Goal: Transaction & Acquisition: Purchase product/service

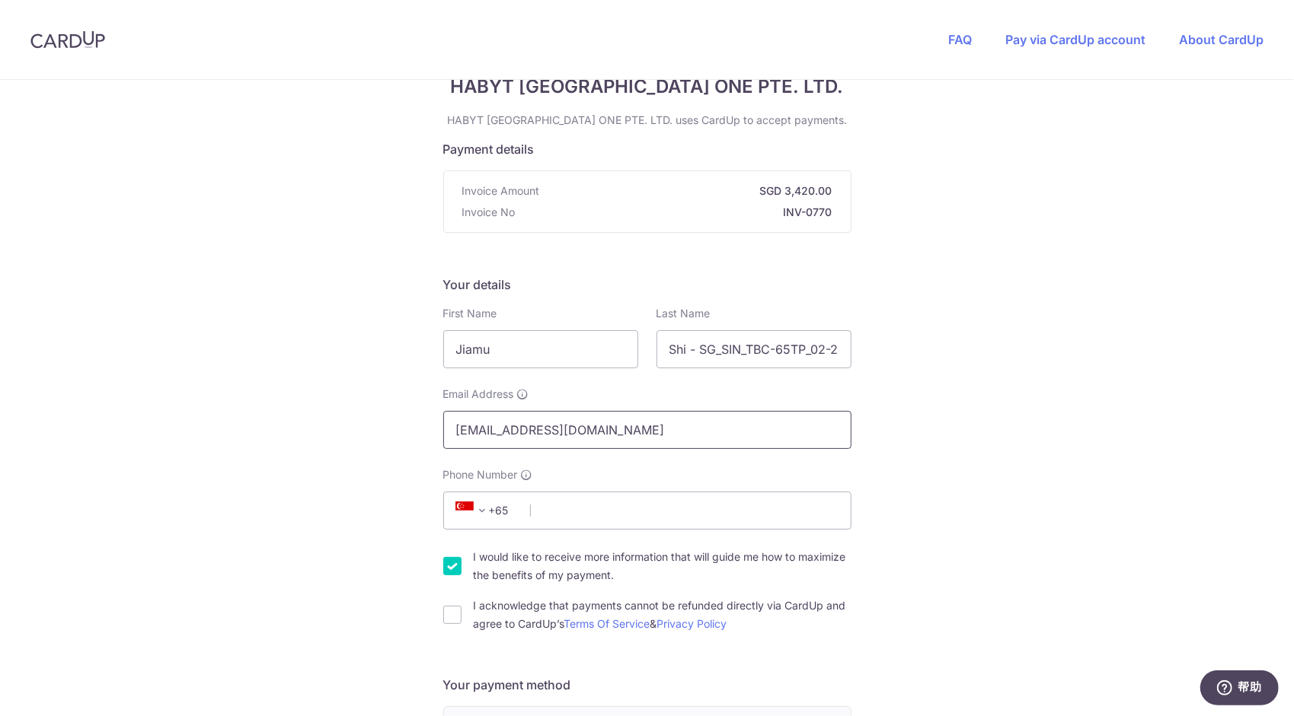
scroll to position [76, 0]
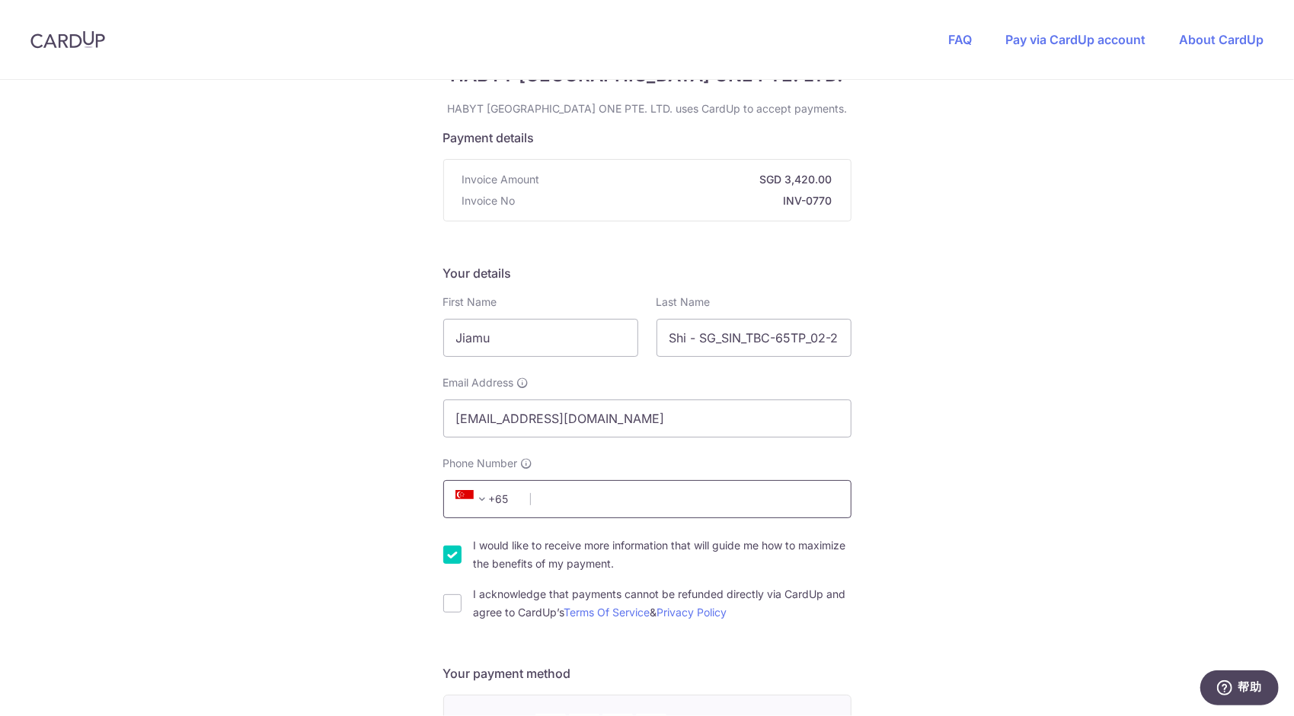
click at [601, 496] on input "Phone Number" at bounding box center [647, 499] width 408 height 38
type input "85761936"
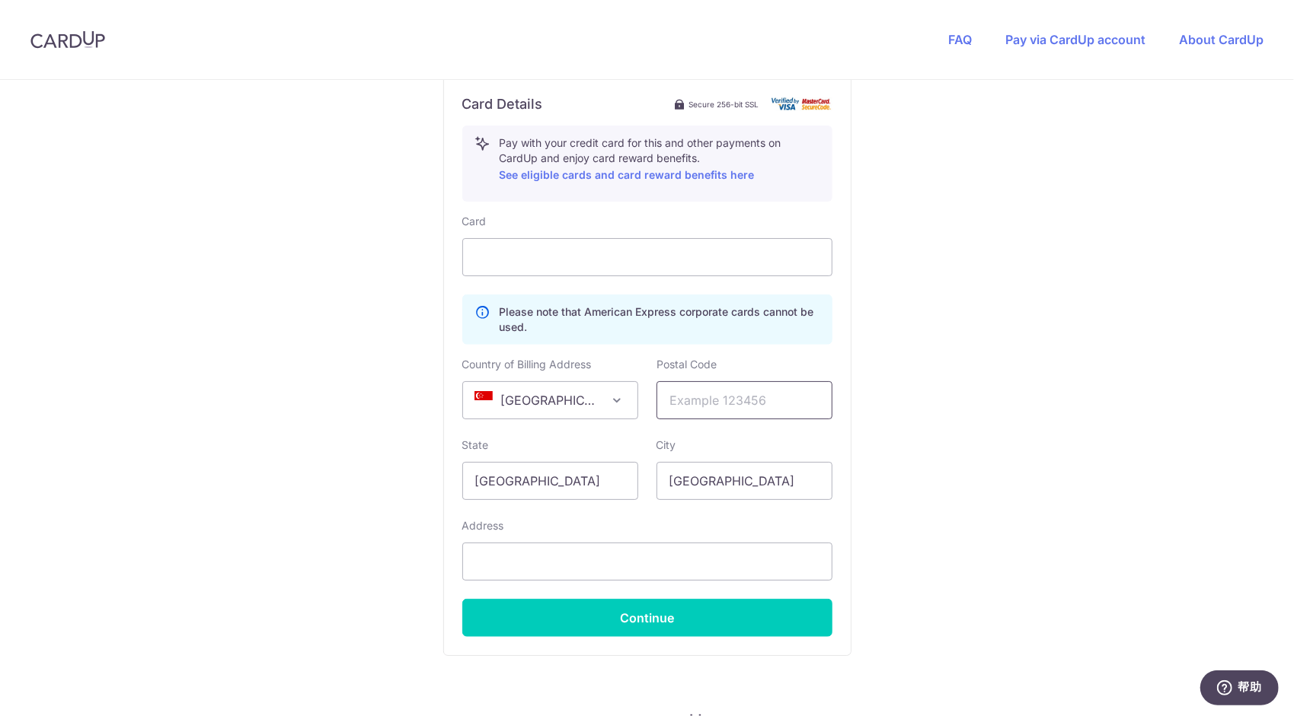
click at [693, 410] on input "text" at bounding box center [744, 400] width 176 height 38
type input "160065"
click at [731, 543] on input "text" at bounding box center [647, 562] width 370 height 38
click at [648, 276] on div "Card Please note that American Express corporate cards cannot be used. Country …" at bounding box center [647, 425] width 370 height 423
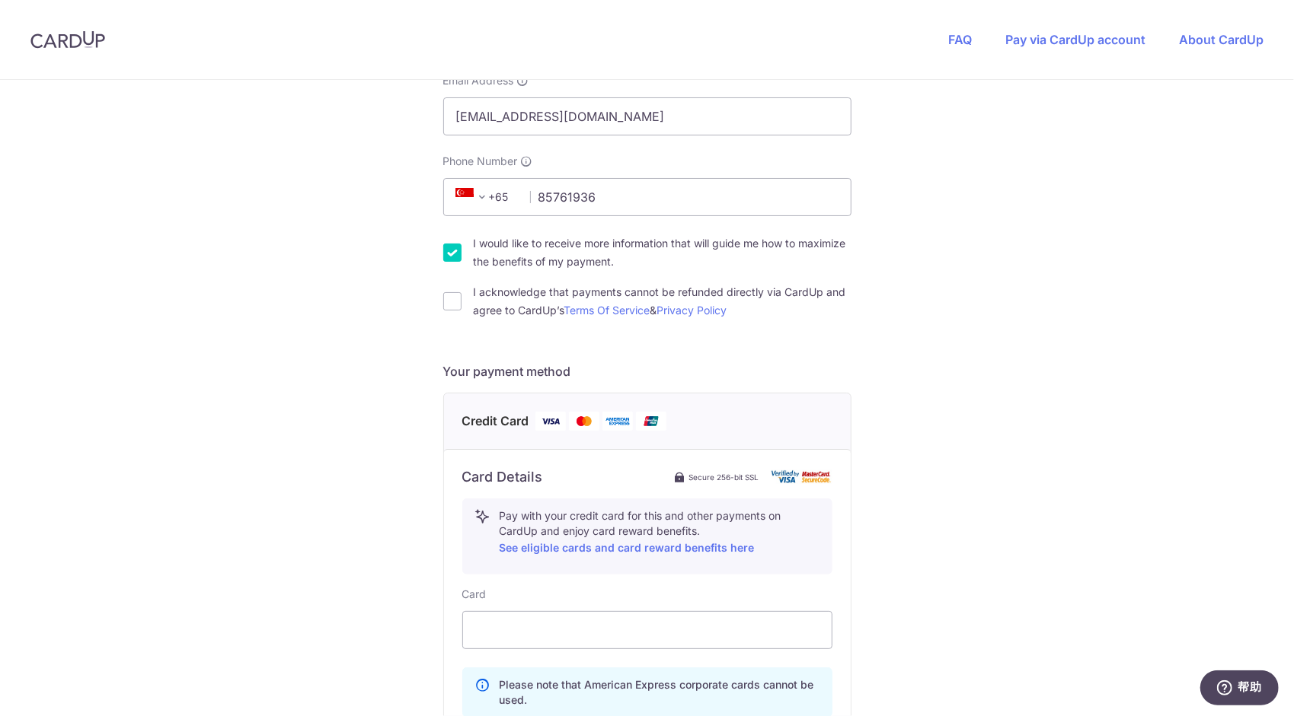
scroll to position [371, 0]
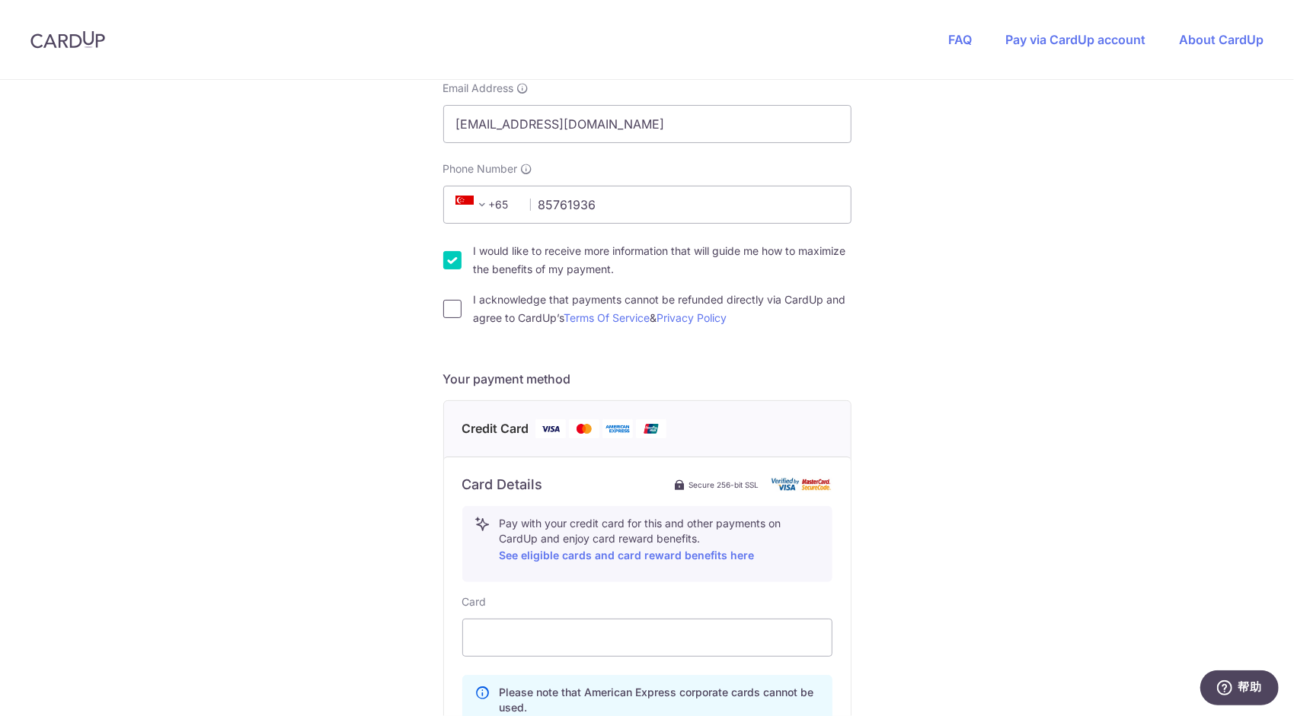
click at [443, 311] on input "I acknowledge that payments cannot be refunded directly via CardUp and agree to…" at bounding box center [452, 309] width 18 height 18
checkbox input "true"
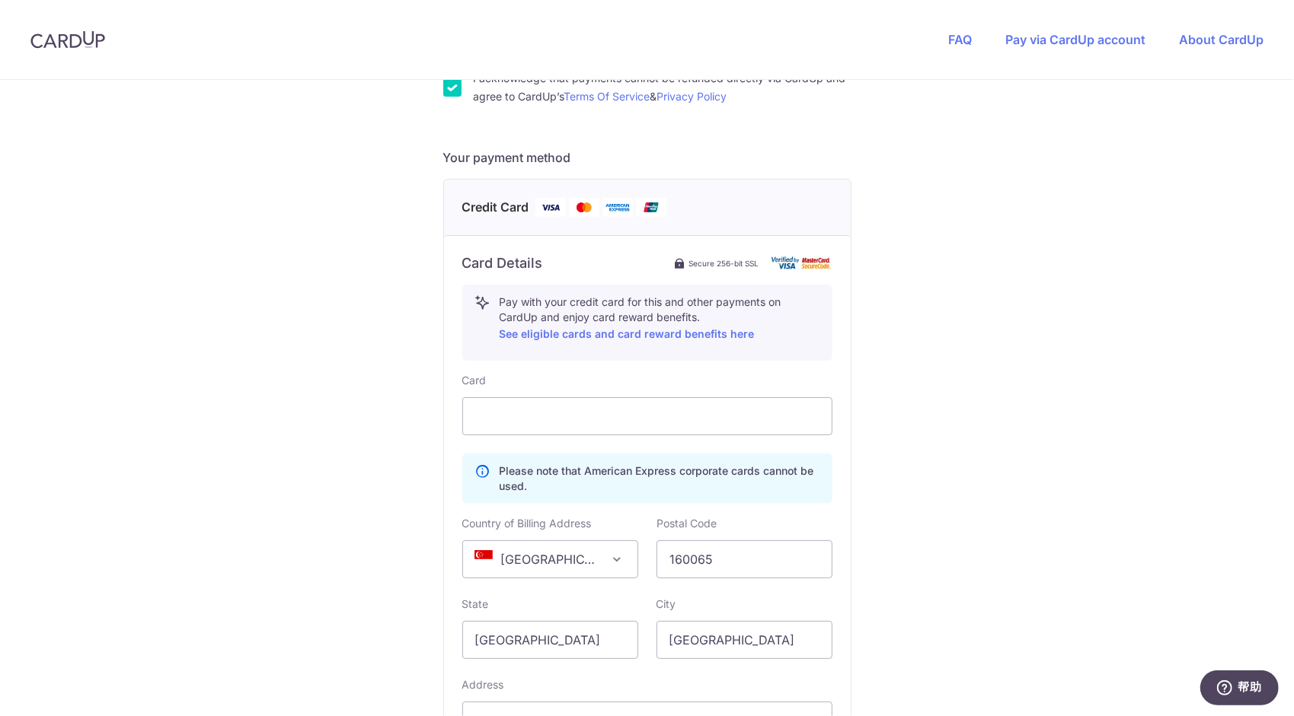
scroll to position [836, 0]
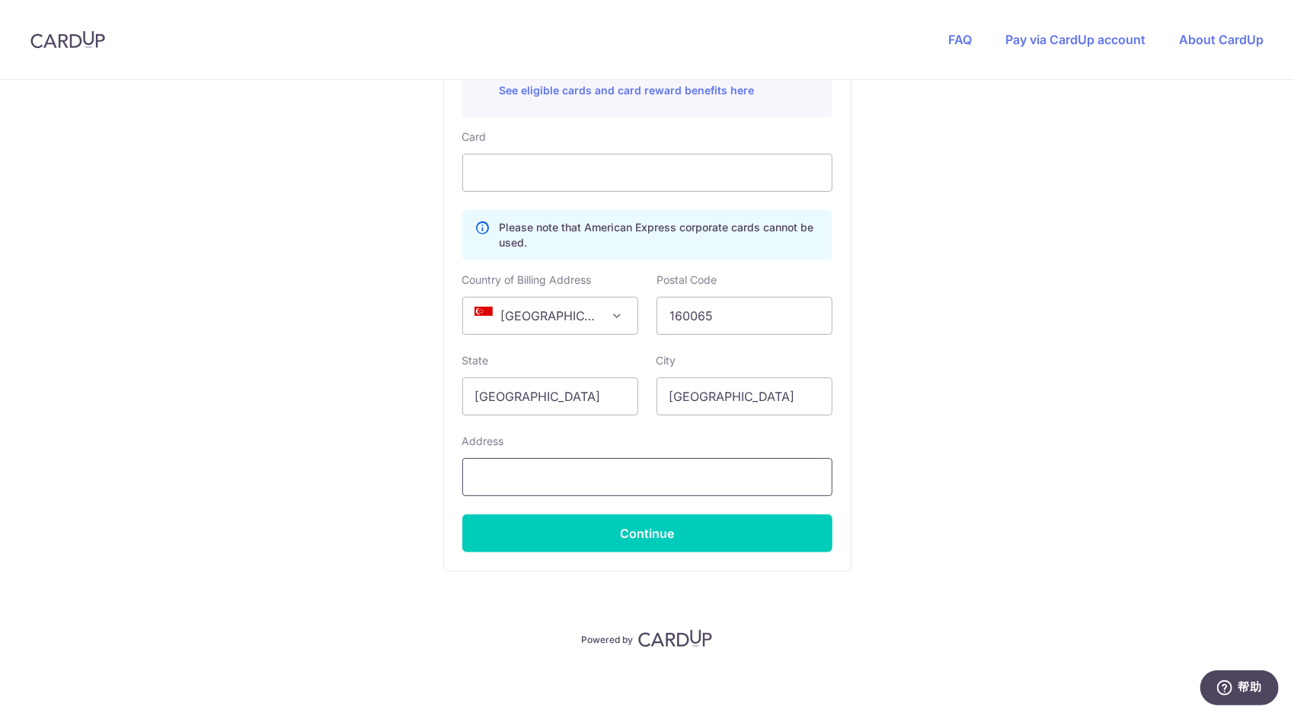
click at [617, 467] on input "text" at bounding box center [647, 477] width 370 height 38
type input "65"
click at [568, 461] on input "65" at bounding box center [647, 477] width 370 height 38
drag, startPoint x: 673, startPoint y: 466, endPoint x: 405, endPoint y: 467, distance: 268.0
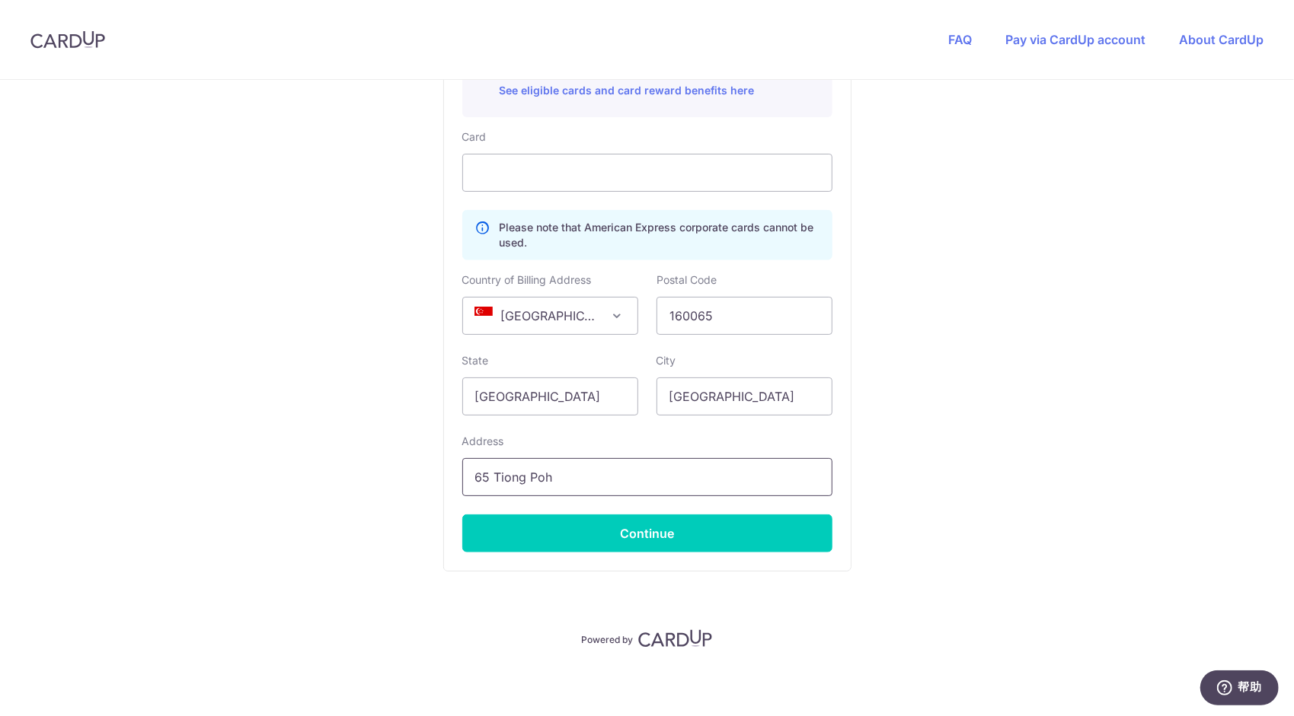
paste input "[STREET_ADDRESS]"
click at [614, 475] on input "[STREET_ADDRESS]" at bounding box center [647, 477] width 370 height 38
click at [643, 478] on input "[STREET_ADDRESS]" at bounding box center [647, 477] width 370 height 38
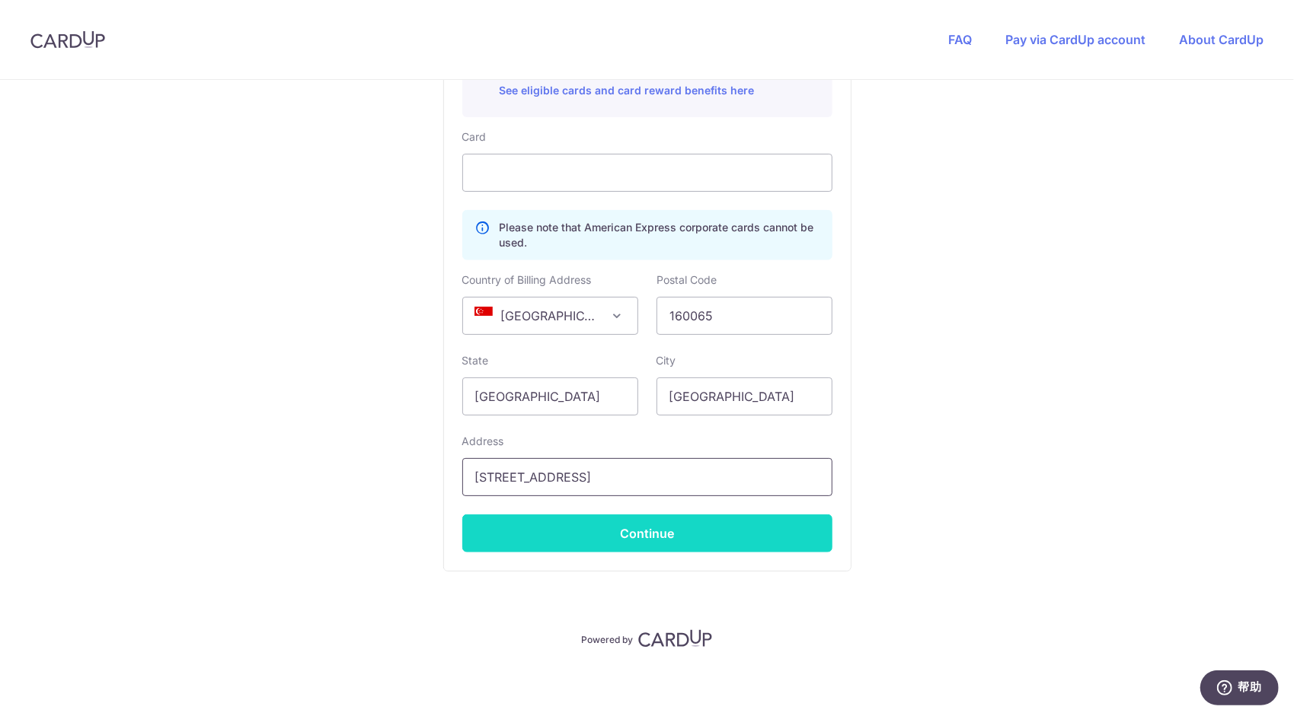
type input "[STREET_ADDRESS]"
click at [643, 523] on button "Continue" at bounding box center [647, 534] width 370 height 38
type input "**** 1607"
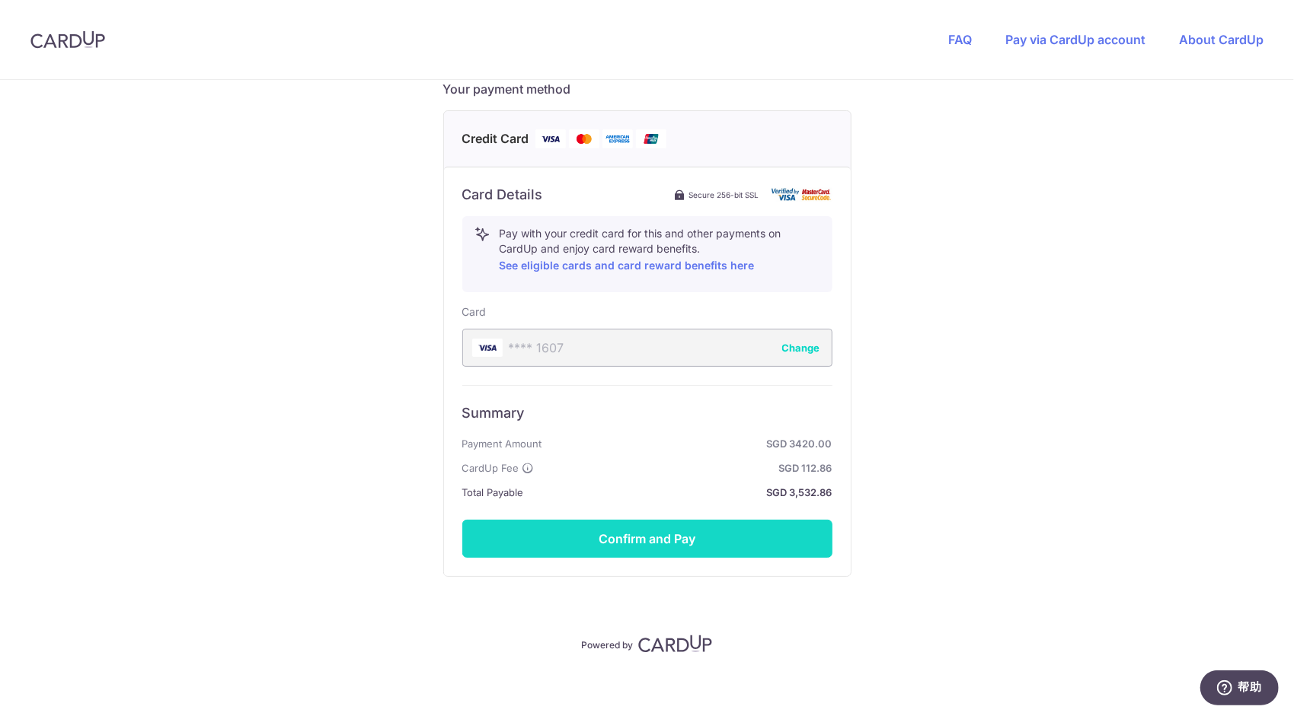
scroll to position [665, 0]
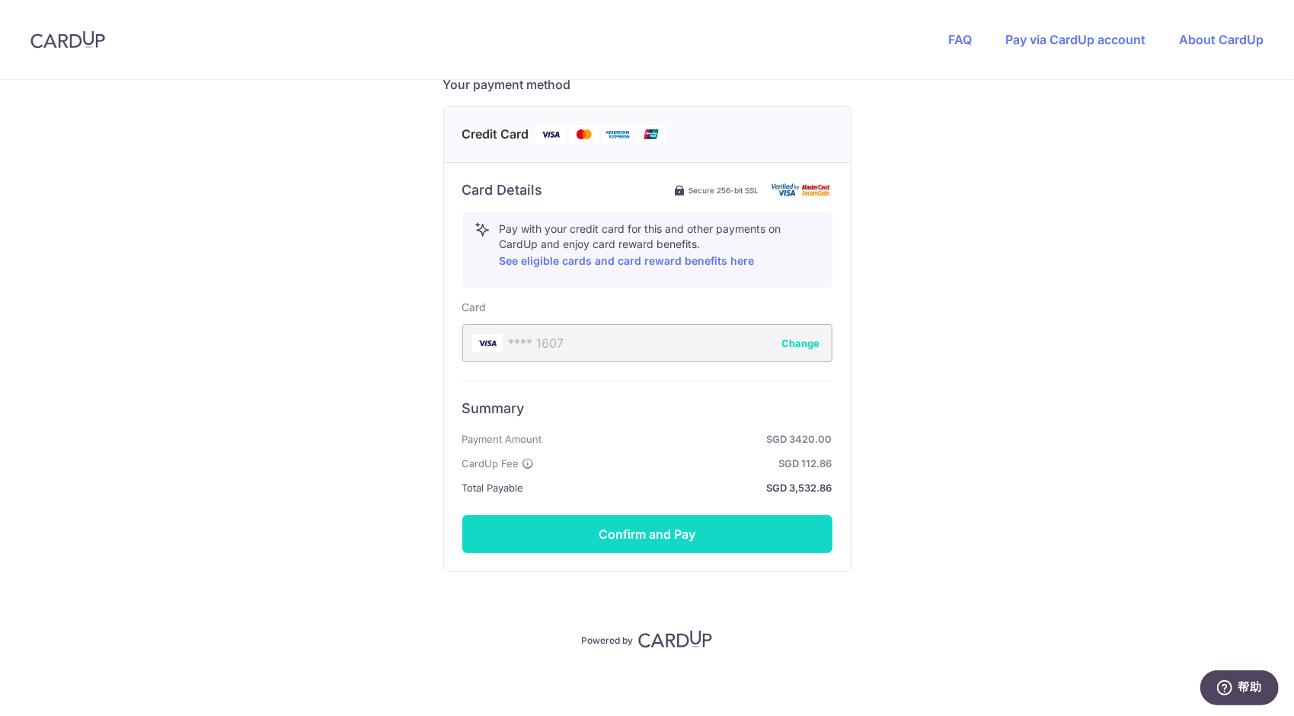
click at [653, 533] on button "Confirm and Pay" at bounding box center [647, 534] width 370 height 38
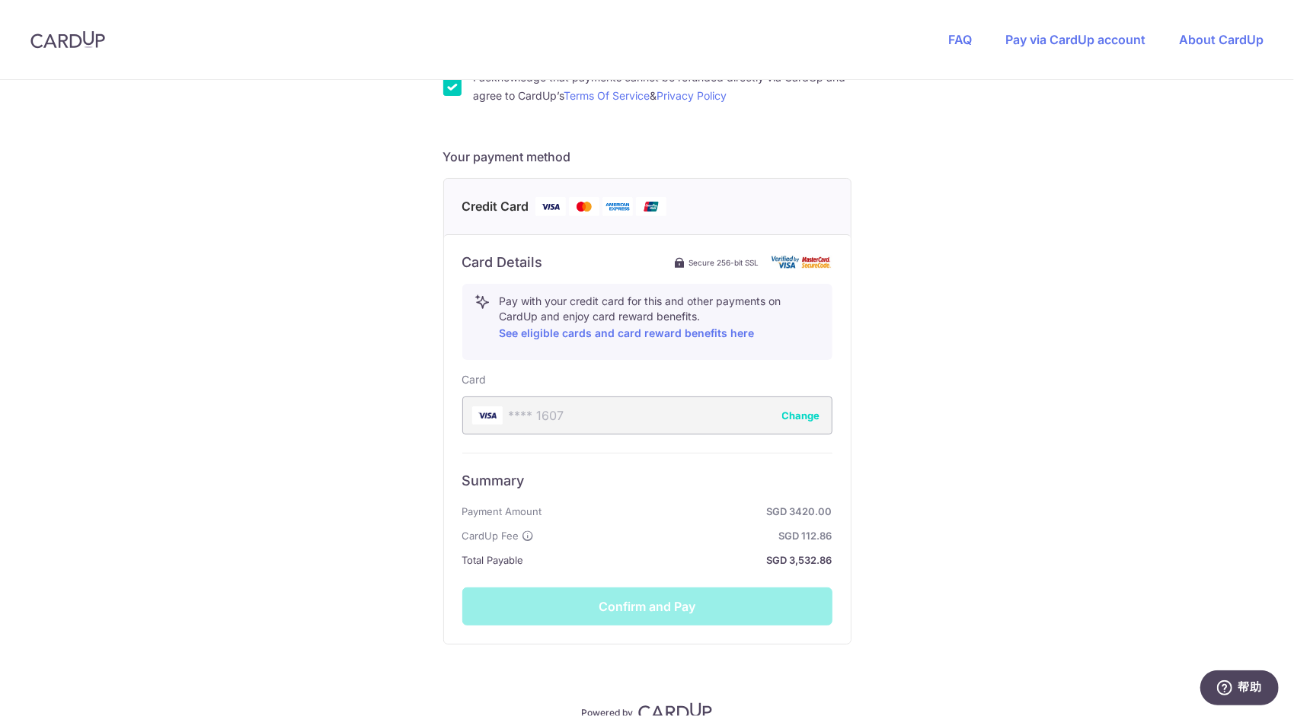
scroll to position [589, 0]
